Goal: Task Accomplishment & Management: Manage account settings

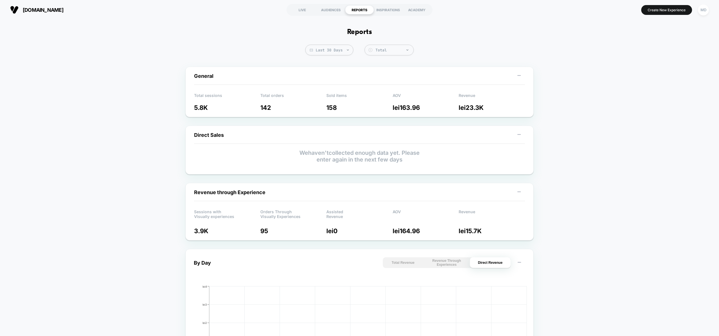
click at [424, 42] on div "Reports Last 30 Days Total Group 2 $ General Total sessions 5.8K Total orders 1…" at bounding box center [359, 293] width 719 height 547
click at [303, 8] on div "LIVE" at bounding box center [302, 9] width 29 height 9
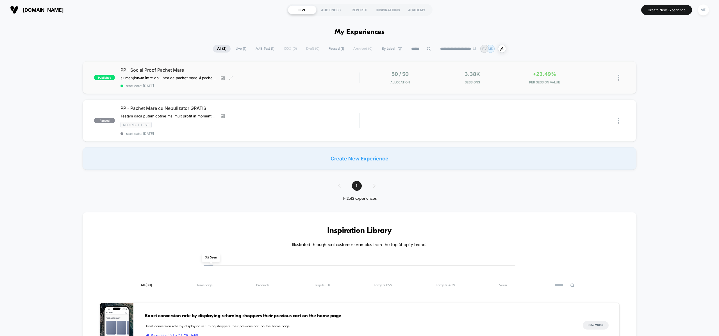
click at [238, 86] on span "start date: [DATE]" at bounding box center [239, 86] width 239 height 4
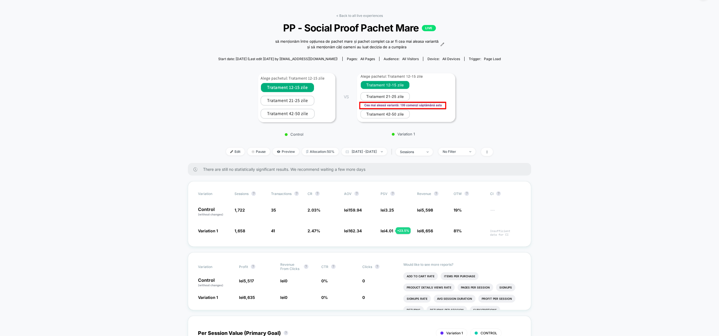
scroll to position [16, 0]
click at [318, 149] on span "Allocation: 50%" at bounding box center [320, 151] width 37 height 8
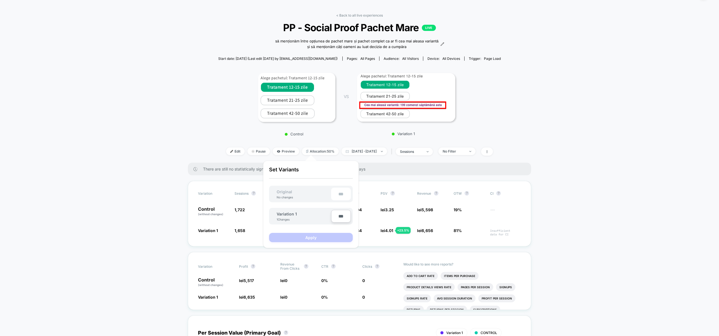
click at [340, 216] on input "***" at bounding box center [341, 216] width 20 height 13
type input "***"
type input "**"
type input "***"
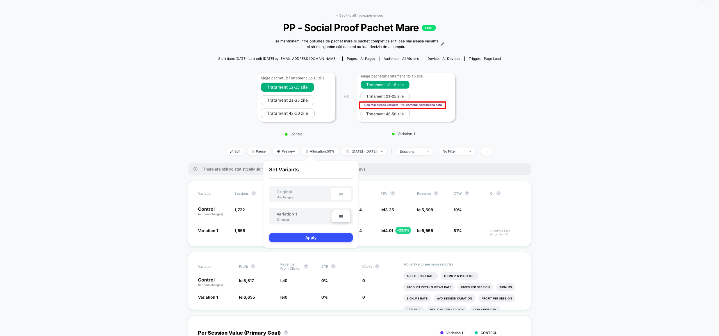
type input "**"
type input "****"
click at [336, 236] on button "Apply" at bounding box center [311, 237] width 84 height 9
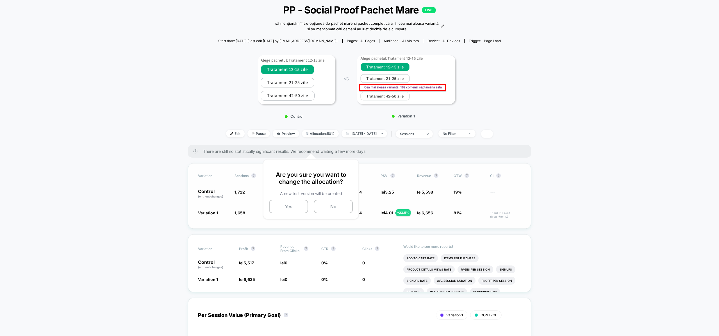
scroll to position [44, 0]
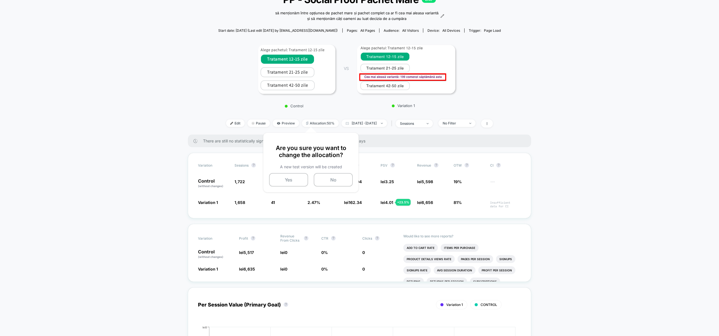
click at [286, 172] on div "Are you sure you want to change the allocation? A new test version will be crea…" at bounding box center [311, 165] width 84 height 42
click at [288, 179] on button "Yes" at bounding box center [288, 179] width 39 height 13
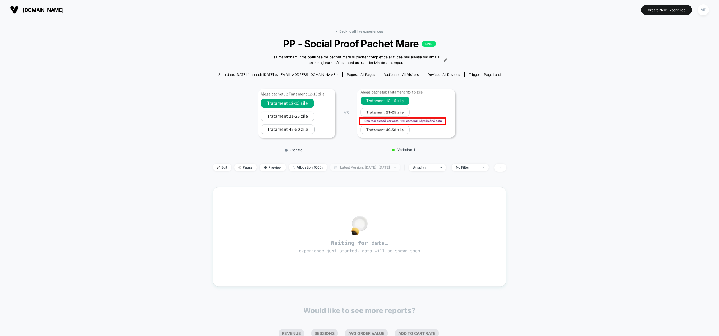
click at [362, 166] on span "Latest Version: [DATE] - [DATE]" at bounding box center [365, 167] width 70 height 8
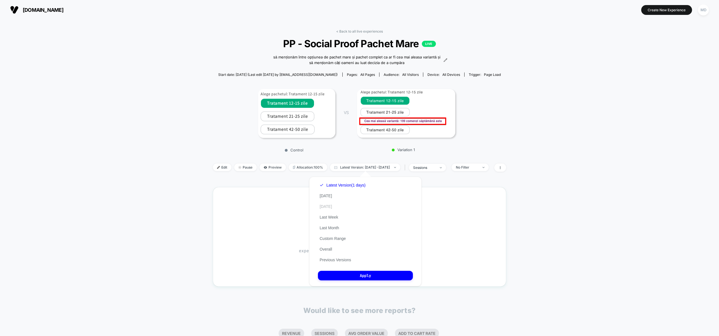
click at [331, 206] on button "[DATE]" at bounding box center [326, 206] width 16 height 5
click at [364, 274] on button "Apply" at bounding box center [365, 276] width 95 height 10
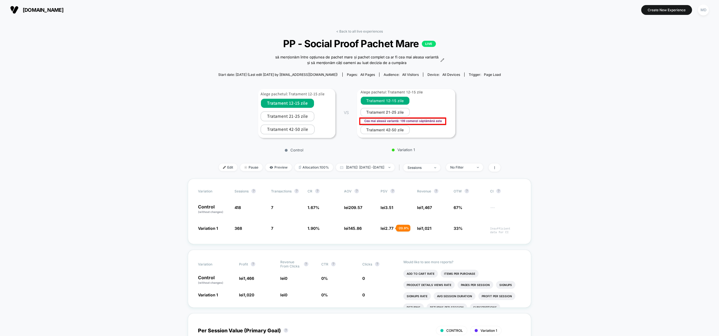
click at [351, 163] on div "< Back to all live experiences PP - Social Proof Pachet Mare LIVE să menționăm …" at bounding box center [359, 103] width 283 height 149
click at [350, 166] on span "[DATE]: [DATE] - [DATE]" at bounding box center [365, 167] width 59 height 8
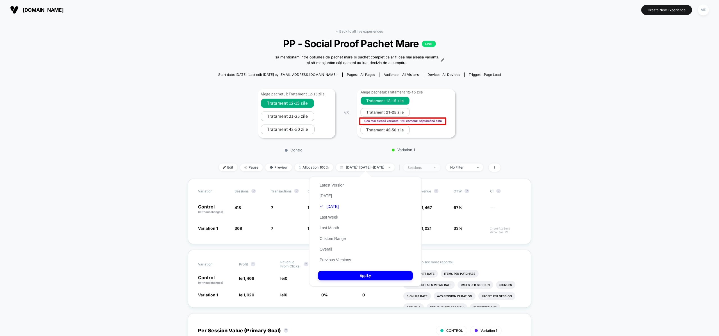
click at [419, 167] on span "sessions" at bounding box center [421, 168] width 37 height 8
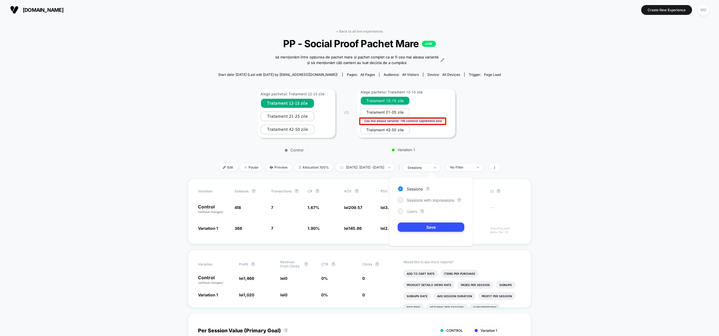
click at [409, 210] on span "Users" at bounding box center [411, 211] width 10 height 5
click at [424, 229] on button "Save" at bounding box center [431, 226] width 67 height 9
click at [430, 167] on div "users" at bounding box center [418, 167] width 22 height 4
click at [428, 165] on div "users" at bounding box center [418, 167] width 22 height 4
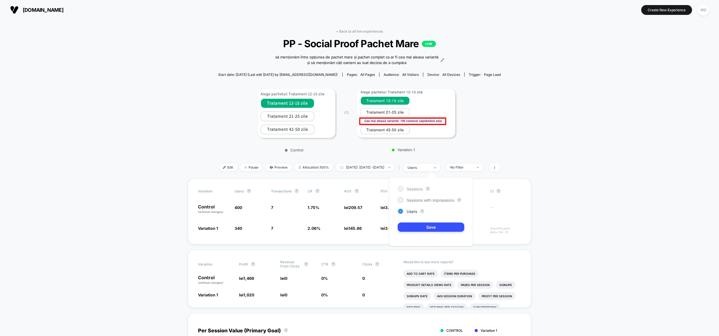
click at [416, 186] on div "Sessions ? Sessions with impressions ? Users ? Save" at bounding box center [431, 211] width 84 height 69
click at [416, 190] on span "Sessions" at bounding box center [414, 188] width 16 height 5
click at [434, 229] on button "Save" at bounding box center [431, 226] width 67 height 9
click at [430, 166] on div "sessions" at bounding box center [418, 167] width 22 height 4
click at [412, 211] on span "Users" at bounding box center [411, 211] width 10 height 5
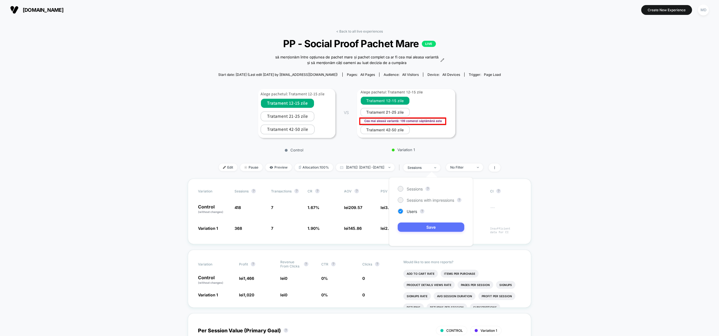
click at [428, 224] on button "Save" at bounding box center [431, 226] width 67 height 9
